Goal: Browse casually

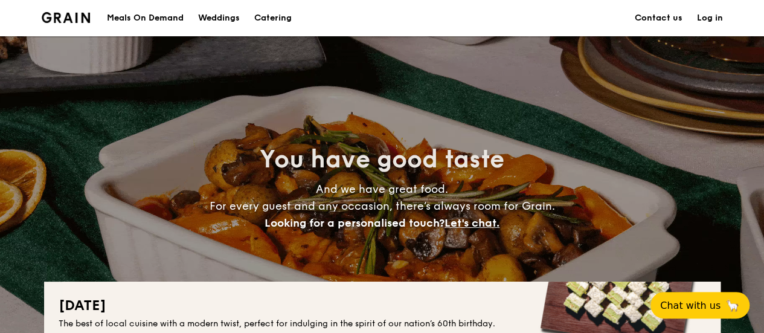
click at [289, 20] on h1 "Catering" at bounding box center [272, 18] width 37 height 36
click at [280, 16] on h1 "Catering" at bounding box center [272, 18] width 37 height 36
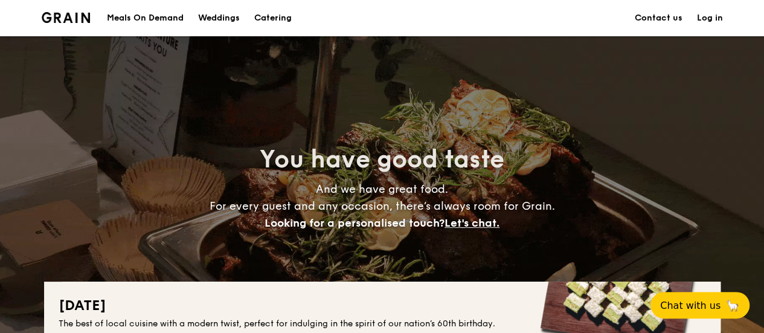
click at [280, 16] on h1 "Catering" at bounding box center [272, 18] width 37 height 36
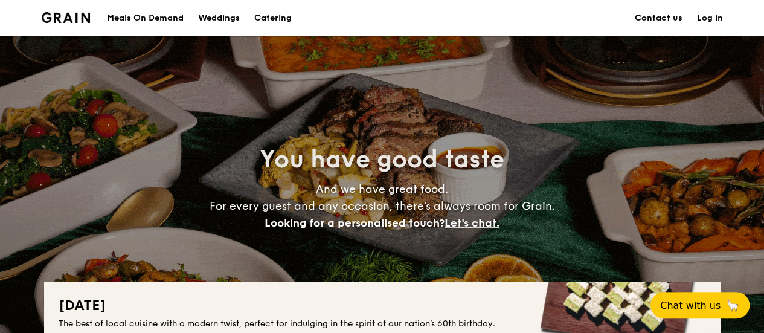
click at [280, 16] on h1 "Catering" at bounding box center [272, 18] width 37 height 36
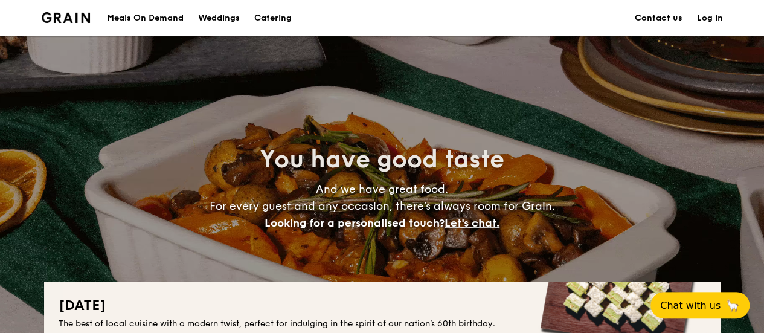
click at [280, 16] on h1 "Catering" at bounding box center [272, 18] width 37 height 36
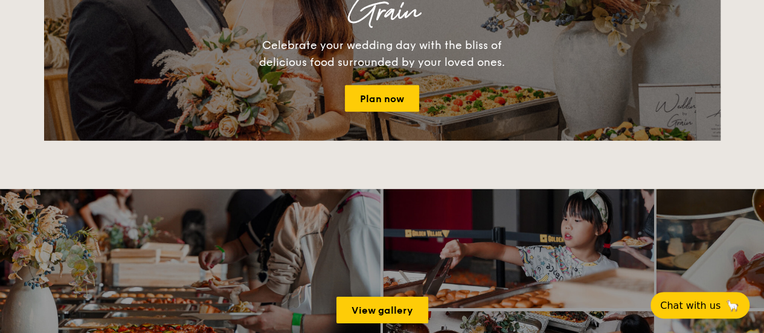
scroll to position [1933, 0]
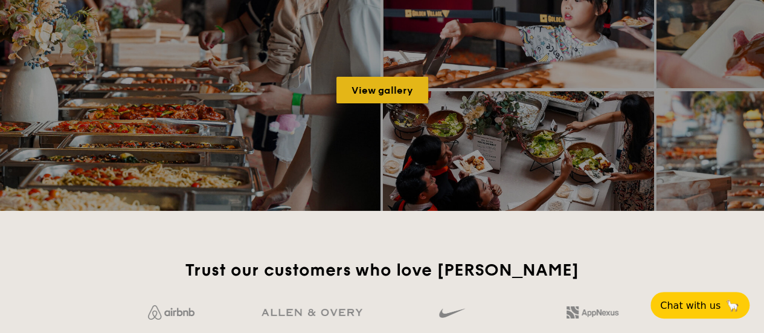
click at [388, 98] on link "View gallery" at bounding box center [382, 90] width 92 height 27
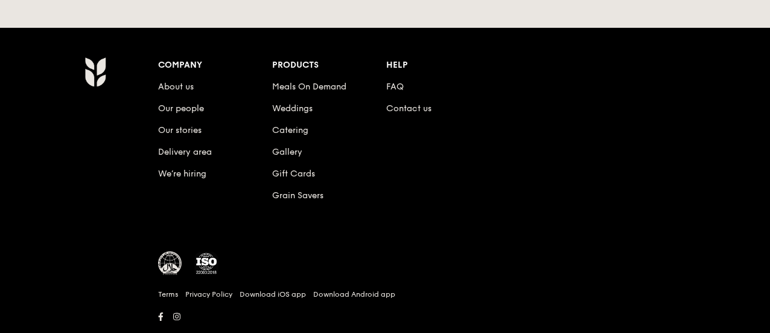
scroll to position [639, 0]
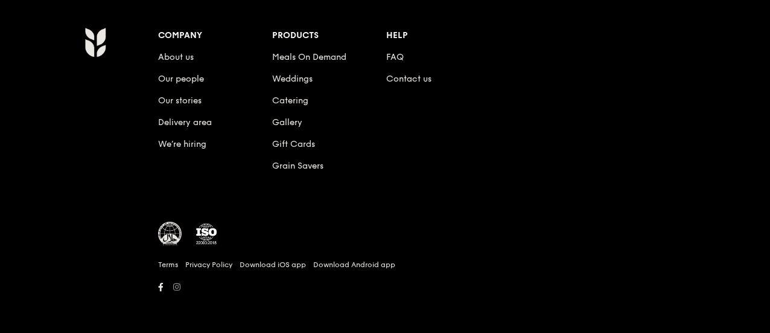
click at [179, 287] on icon at bounding box center [176, 286] width 7 height 8
